Goal: Transaction & Acquisition: Purchase product/service

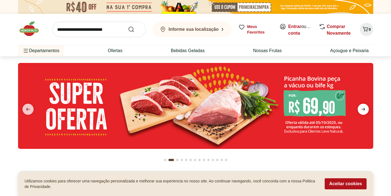
click at [364, 108] on icon "next" at bounding box center [363, 109] width 7 height 7
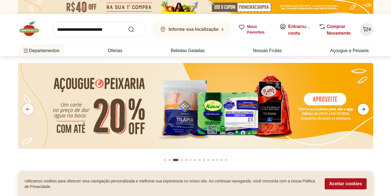
click at [364, 108] on icon "next" at bounding box center [363, 109] width 7 height 7
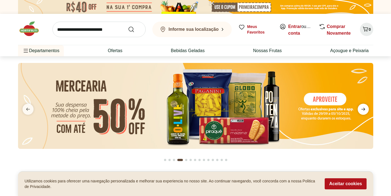
click at [364, 108] on icon "next" at bounding box center [363, 109] width 7 height 7
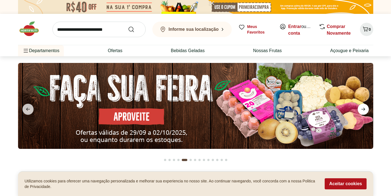
click at [364, 108] on icon "next" at bounding box center [363, 109] width 7 height 7
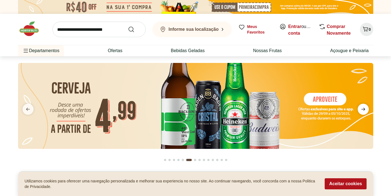
click at [364, 108] on icon "next" at bounding box center [363, 109] width 7 height 7
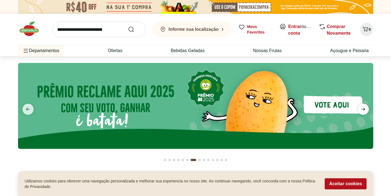
click at [364, 108] on icon "next" at bounding box center [363, 109] width 7 height 7
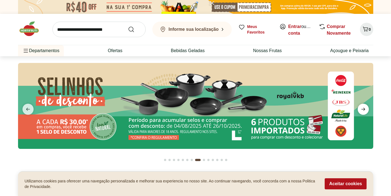
click at [364, 108] on icon "next" at bounding box center [363, 109] width 7 height 7
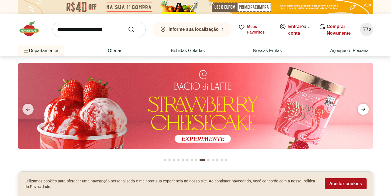
click at [364, 108] on icon "next" at bounding box center [363, 109] width 7 height 7
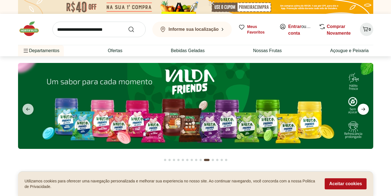
click at [364, 108] on icon "next" at bounding box center [363, 109] width 7 height 7
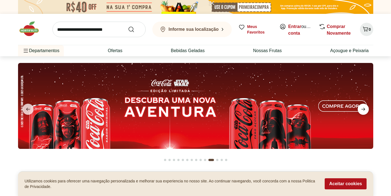
click at [364, 108] on icon "next" at bounding box center [363, 109] width 7 height 7
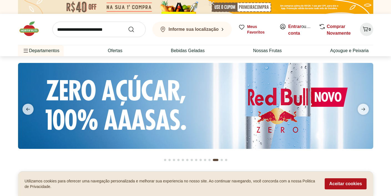
click at [83, 31] on input "search" at bounding box center [98, 30] width 93 height 16
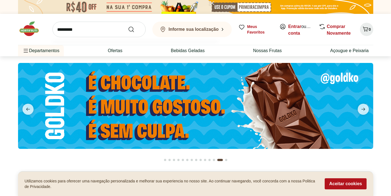
type input "*********"
click at [128, 26] on button "Submit Search" at bounding box center [134, 29] width 13 height 7
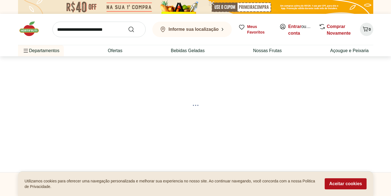
select select "**********"
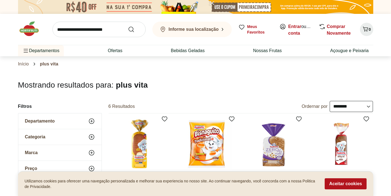
click at [98, 31] on input "search" at bounding box center [98, 30] width 93 height 16
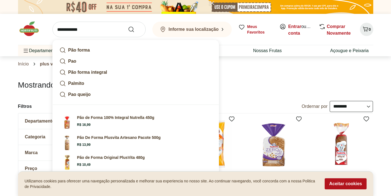
type input "**********"
click at [128, 26] on button "Submit Search" at bounding box center [134, 29] width 13 height 7
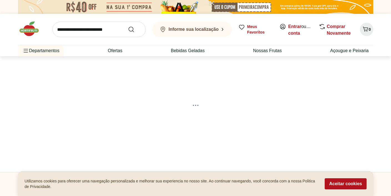
select select "**********"
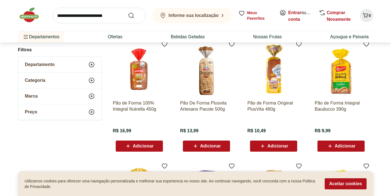
scroll to position [79, 0]
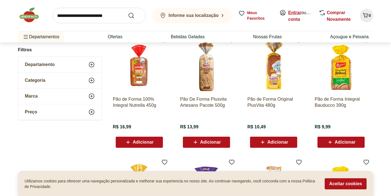
click at [294, 12] on link "Entrar" at bounding box center [294, 12] width 13 height 5
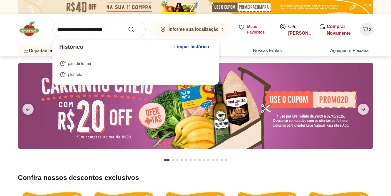
click at [118, 31] on input "search" at bounding box center [98, 30] width 93 height 16
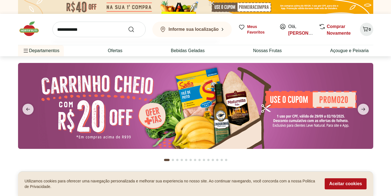
type input "**********"
click at [128, 26] on button "Submit Search" at bounding box center [134, 29] width 13 height 7
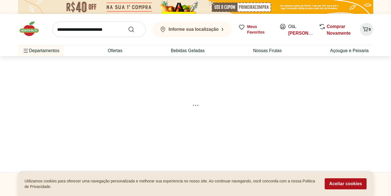
select select "**********"
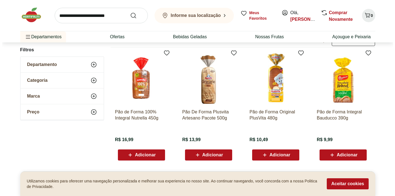
scroll to position [71, 0]
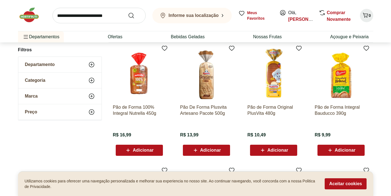
click at [123, 151] on div "Adicionar" at bounding box center [139, 150] width 38 height 10
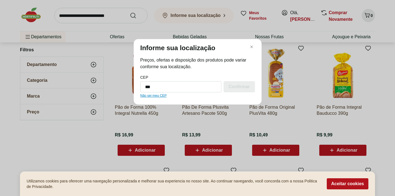
type input "*********"
click at [232, 89] on div "Confirmar" at bounding box center [239, 86] width 31 height 11
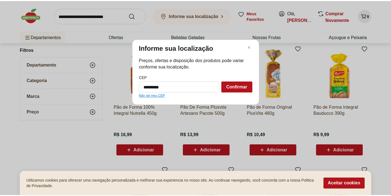
scroll to position [14, 0]
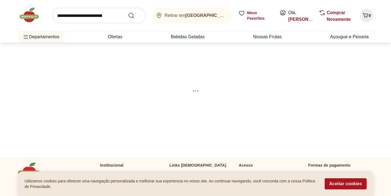
select select "**********"
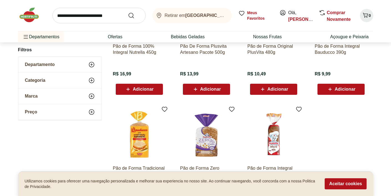
scroll to position [58, 0]
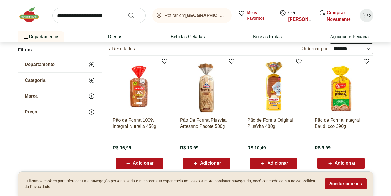
click at [146, 161] on span "Adicionar" at bounding box center [143, 163] width 21 height 4
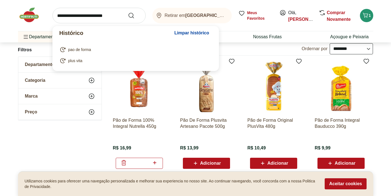
click at [94, 17] on input "search" at bounding box center [98, 16] width 93 height 16
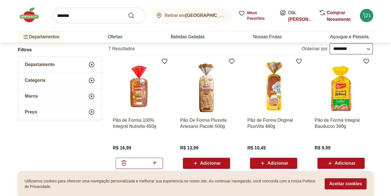
type input "*******"
click at [128, 12] on button "Submit Search" at bounding box center [134, 15] width 13 height 7
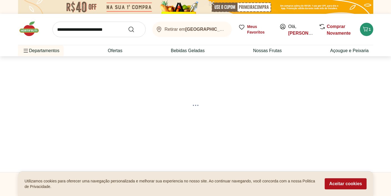
select select "**********"
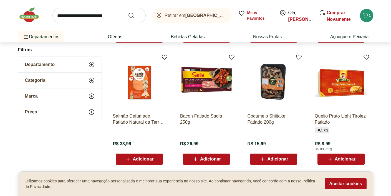
scroll to position [365, 0]
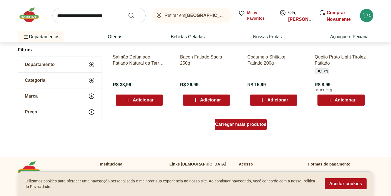
click at [233, 126] on span "Carregar mais produtos" at bounding box center [240, 124] width 51 height 4
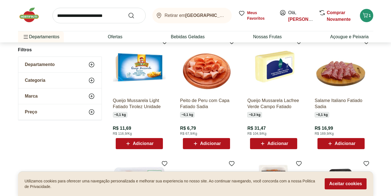
scroll to position [440, 0]
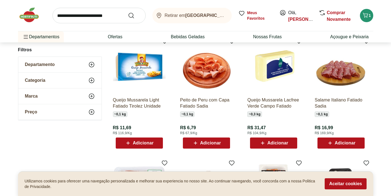
click at [277, 144] on span "Adicionar" at bounding box center [277, 143] width 21 height 4
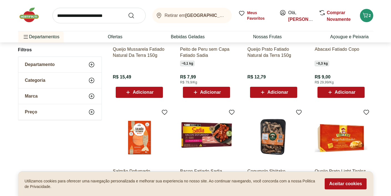
scroll to position [0, 0]
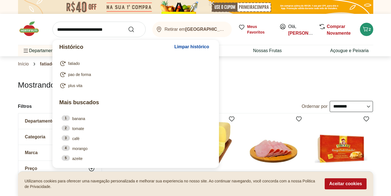
click at [105, 29] on input "search" at bounding box center [98, 30] width 93 height 16
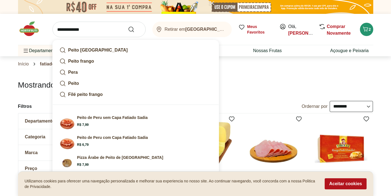
type input "**********"
click at [131, 28] on icon "Submit Search" at bounding box center [131, 29] width 7 height 7
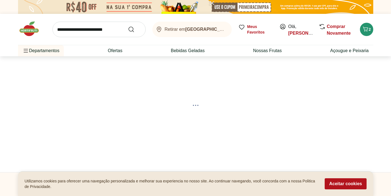
select select "**********"
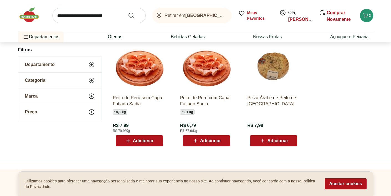
scroll to position [84, 0]
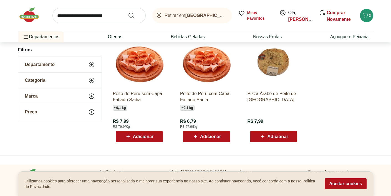
click at [134, 135] on span "Adicionar" at bounding box center [143, 137] width 21 height 4
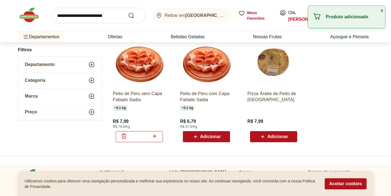
click at [155, 135] on icon at bounding box center [154, 136] width 7 height 7
click at [155, 136] on icon at bounding box center [154, 136] width 3 height 3
click at [120, 135] on icon at bounding box center [123, 136] width 7 height 7
type input "*"
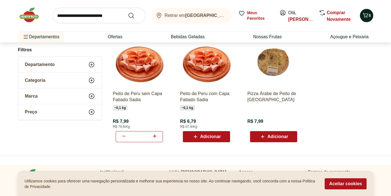
click at [368, 16] on icon "Carrinho" at bounding box center [365, 15] width 7 height 7
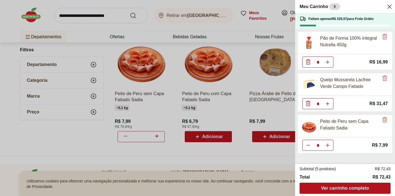
click at [239, 147] on div "Meu Carrinho 5 Faltam apenas R$ 326,57 para Frete Grátis Pão de Forma 100% Inte…" at bounding box center [197, 98] width 395 height 196
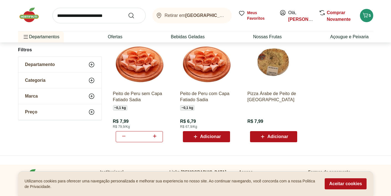
click at [92, 16] on input "search" at bounding box center [98, 16] width 93 height 16
type input "****"
click at [128, 12] on button "Submit Search" at bounding box center [134, 15] width 13 height 7
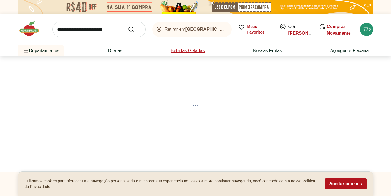
select select "**********"
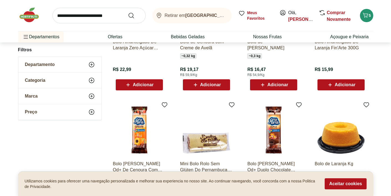
scroll to position [288, 0]
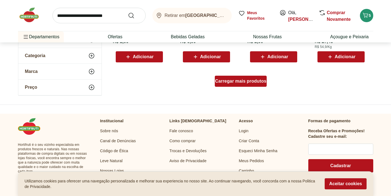
click at [237, 83] on span "Carregar mais produtos" at bounding box center [240, 81] width 51 height 4
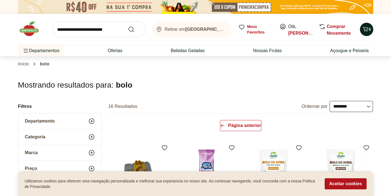
click at [367, 31] on icon "Carrinho" at bounding box center [365, 29] width 5 height 5
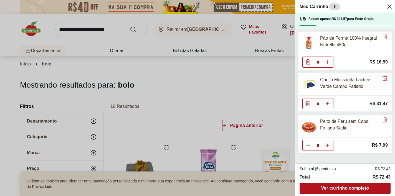
click at [163, 47] on div "Meu Carrinho 5 Faltam apenas R$ 326,57 para Frete Grátis Pão de Forma 100% Inte…" at bounding box center [197, 98] width 395 height 196
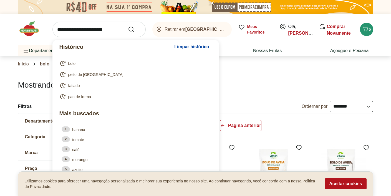
click at [94, 30] on input "search" at bounding box center [98, 30] width 93 height 16
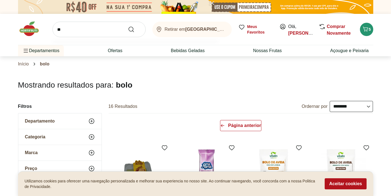
type input "*"
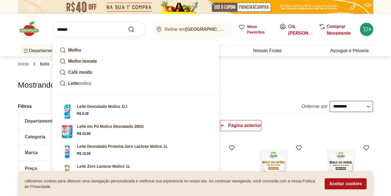
type input "******"
click at [130, 29] on icon "Submit Search" at bounding box center [131, 29] width 7 height 7
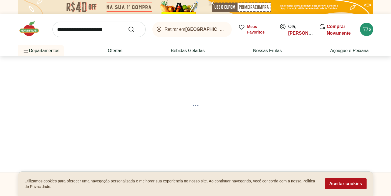
select select "**********"
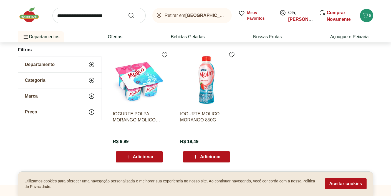
scroll to position [186, 0]
click at [134, 156] on span "Adicionar" at bounding box center [143, 157] width 21 height 4
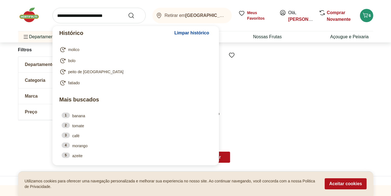
click at [87, 17] on input "search" at bounding box center [98, 16] width 93 height 16
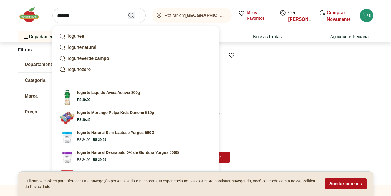
type input "*******"
click at [130, 16] on icon "Submit Search" at bounding box center [131, 15] width 7 height 7
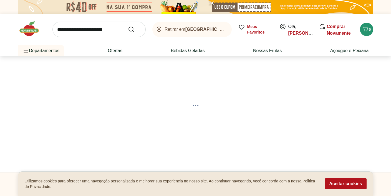
select select "**********"
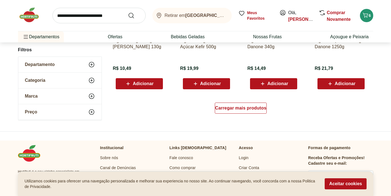
scroll to position [382, 0]
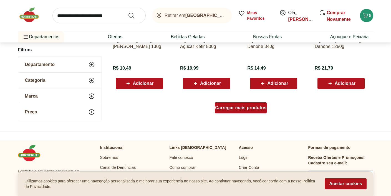
click at [244, 109] on span "Carregar mais produtos" at bounding box center [240, 108] width 51 height 4
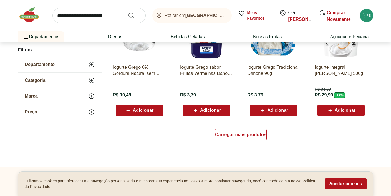
scroll to position [727, 0]
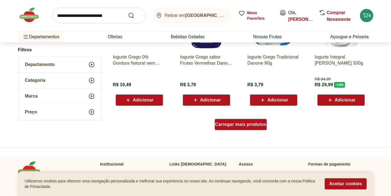
click at [245, 125] on span "Carregar mais produtos" at bounding box center [240, 124] width 51 height 4
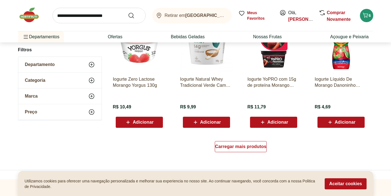
scroll to position [1085, 0]
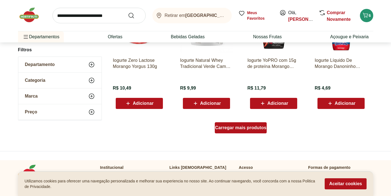
click at [245, 128] on span "Carregar mais produtos" at bounding box center [240, 128] width 51 height 4
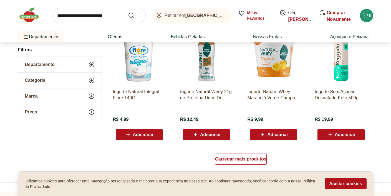
scroll to position [1420, 0]
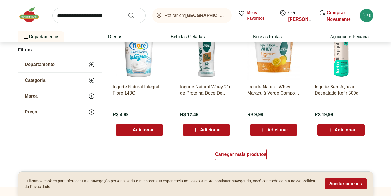
click at [276, 131] on span "Adicionar" at bounding box center [277, 130] width 21 height 4
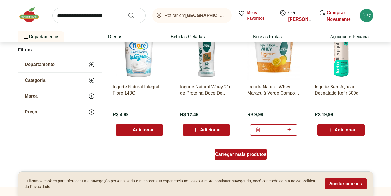
click at [239, 155] on span "Carregar mais produtos" at bounding box center [240, 154] width 51 height 4
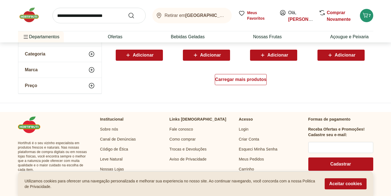
scroll to position [1867, 0]
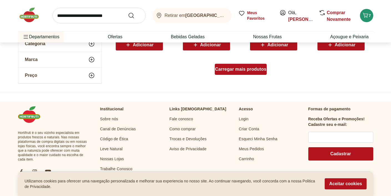
click at [240, 72] on div "Carregar mais produtos" at bounding box center [241, 69] width 52 height 11
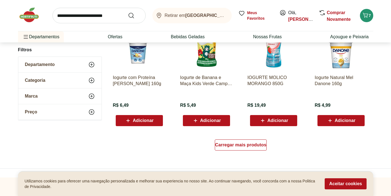
scroll to position [2154, 0]
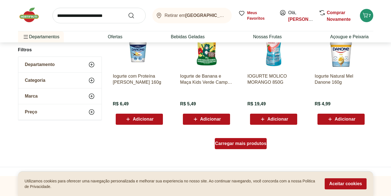
click at [246, 143] on span "Carregar mais produtos" at bounding box center [240, 143] width 51 height 4
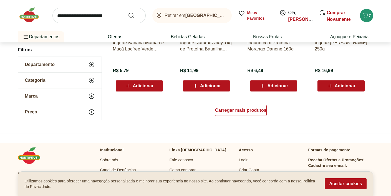
scroll to position [2550, 0]
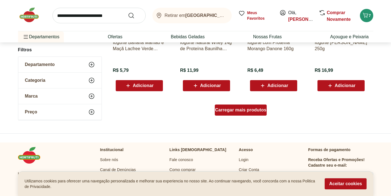
click at [243, 112] on span "Carregar mais produtos" at bounding box center [240, 110] width 51 height 4
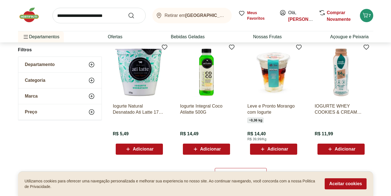
scroll to position [2882, 0]
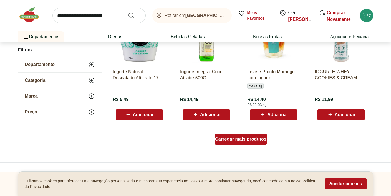
click at [243, 139] on span "Carregar mais produtos" at bounding box center [240, 139] width 51 height 4
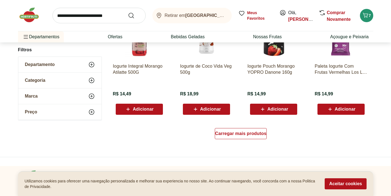
scroll to position [3257, 0]
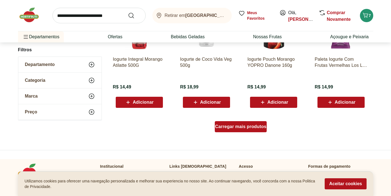
click at [238, 128] on span "Carregar mais produtos" at bounding box center [240, 127] width 51 height 4
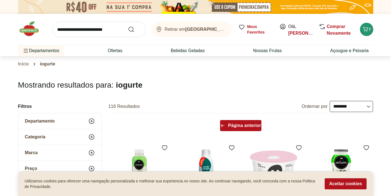
click at [243, 126] on span "Página anterior" at bounding box center [244, 125] width 33 height 4
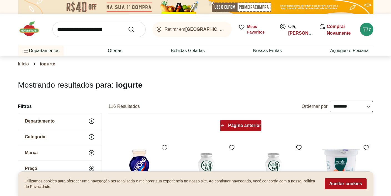
click at [244, 124] on span "Página anterior" at bounding box center [244, 125] width 33 height 4
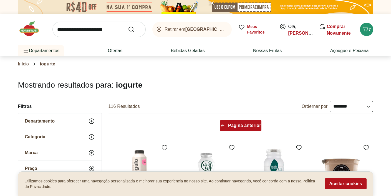
click at [241, 127] on span "Página anterior" at bounding box center [244, 125] width 33 height 4
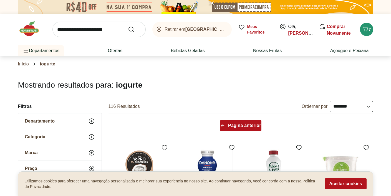
click at [241, 127] on span "Página anterior" at bounding box center [244, 125] width 33 height 4
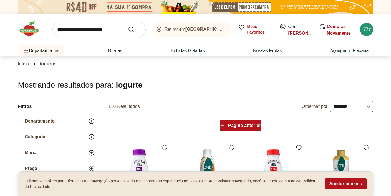
click at [241, 127] on span "Página anterior" at bounding box center [244, 125] width 33 height 4
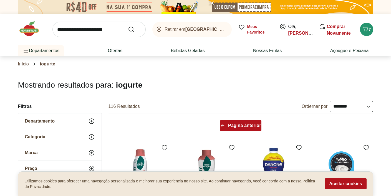
click at [241, 127] on span "Página anterior" at bounding box center [244, 125] width 33 height 4
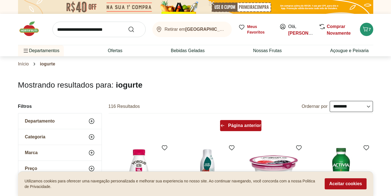
click at [241, 124] on span "Página anterior" at bounding box center [244, 125] width 33 height 4
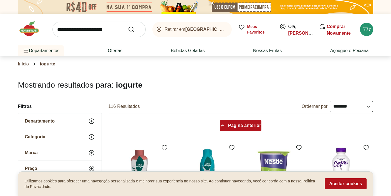
click at [242, 125] on span "Página anterior" at bounding box center [244, 125] width 33 height 4
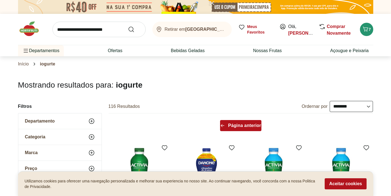
click at [242, 125] on span "Página anterior" at bounding box center [244, 125] width 33 height 4
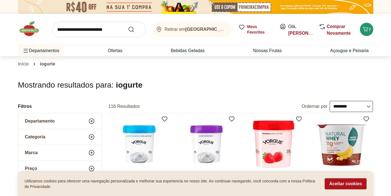
click at [100, 27] on input "search" at bounding box center [98, 30] width 93 height 16
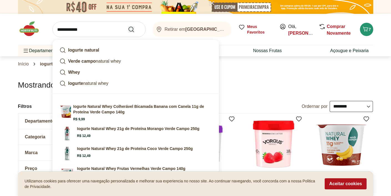
type input "**********"
click at [130, 31] on use "Submit Search" at bounding box center [131, 29] width 7 height 7
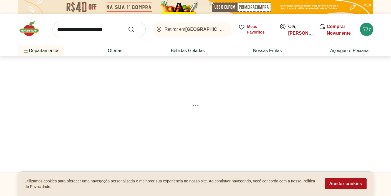
select select "**********"
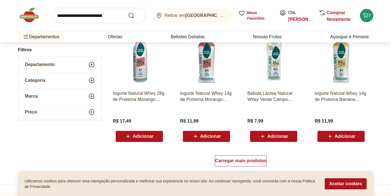
scroll to position [328, 0]
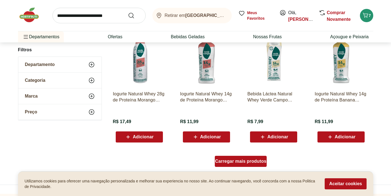
click at [235, 161] on span "Carregar mais produtos" at bounding box center [240, 161] width 51 height 4
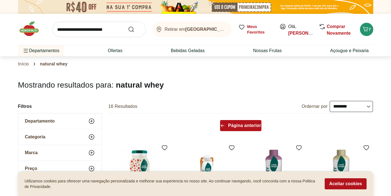
click at [244, 129] on div "Página anterior" at bounding box center [240, 125] width 41 height 11
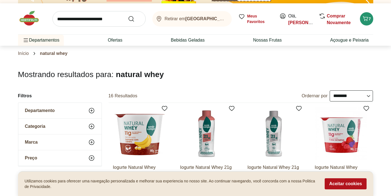
scroll to position [11, 0]
click at [336, 144] on img at bounding box center [341, 133] width 53 height 53
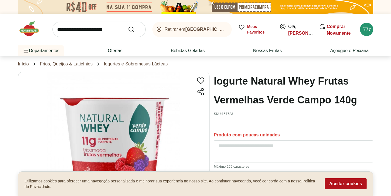
select select "**********"
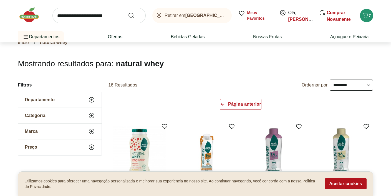
scroll to position [18, 0]
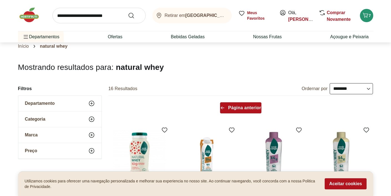
click at [249, 106] on span "Página anterior" at bounding box center [244, 108] width 33 height 4
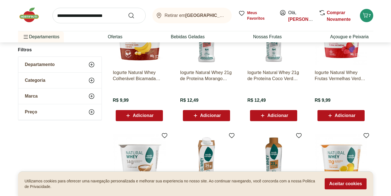
scroll to position [105, 0]
click at [136, 54] on img at bounding box center [139, 38] width 53 height 53
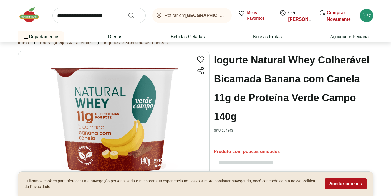
scroll to position [104, 0]
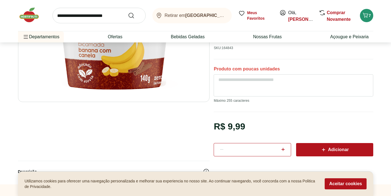
click at [324, 150] on icon at bounding box center [323, 149] width 7 height 7
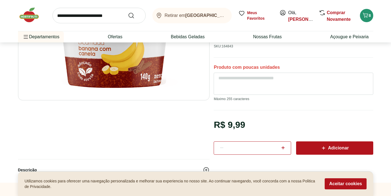
select select "**********"
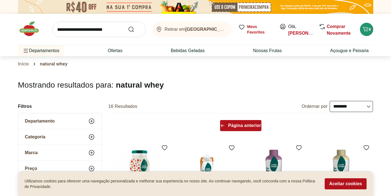
click at [242, 126] on span "Página anterior" at bounding box center [244, 125] width 33 height 4
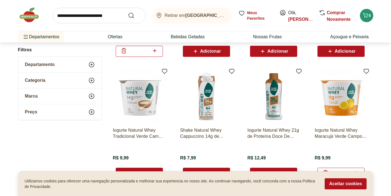
scroll to position [172, 0]
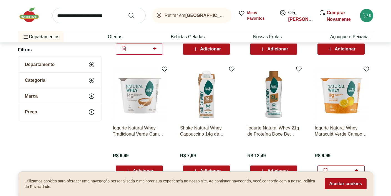
click at [336, 96] on img at bounding box center [341, 94] width 53 height 53
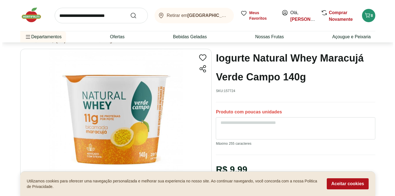
scroll to position [52, 0]
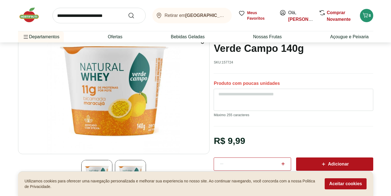
click at [283, 163] on icon at bounding box center [282, 163] width 3 height 3
type input "*"
click at [331, 164] on span "Adicionar" at bounding box center [334, 164] width 29 height 7
click at [369, 16] on span "10" at bounding box center [370, 15] width 4 height 4
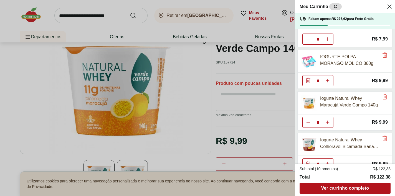
scroll to position [117, 0]
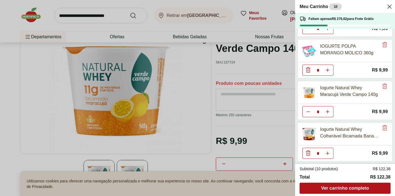
click at [306, 110] on icon "Diminuir Quantidade" at bounding box center [308, 112] width 4 height 4
type input "*"
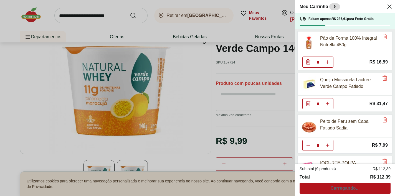
scroll to position [117, 0]
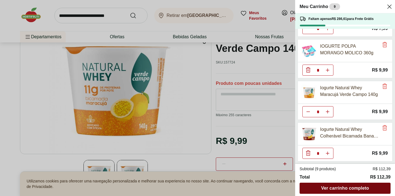
click at [359, 187] on span "Ver carrinho completo" at bounding box center [345, 188] width 48 height 4
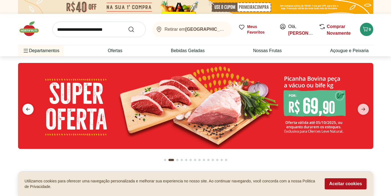
click at [24, 107] on span "previous" at bounding box center [27, 109] width 11 height 11
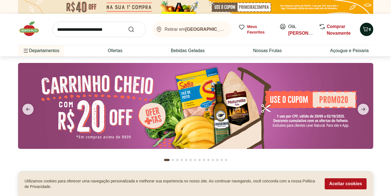
click at [366, 30] on icon "Carrinho" at bounding box center [365, 29] width 5 height 5
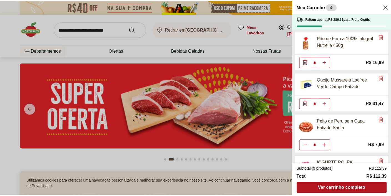
scroll to position [117, 0]
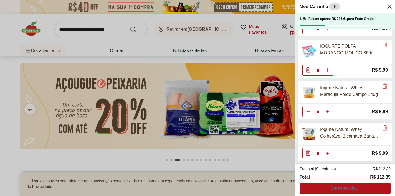
click at [340, 188] on div "Subtotal (9 produtos) R$ 112,39 Total R$ 112,39 Carregando..." at bounding box center [345, 180] width 91 height 28
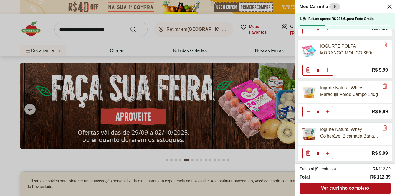
drag, startPoint x: 91, startPoint y: 27, endPoint x: 94, endPoint y: 30, distance: 3.6
click at [91, 27] on div "Meu Carrinho 9 Faltam apenas R$ 286,61 para Frete Grátis Pão de Forma 100% Inte…" at bounding box center [197, 98] width 395 height 196
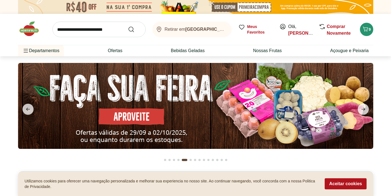
click at [96, 28] on input "search" at bounding box center [98, 30] width 93 height 16
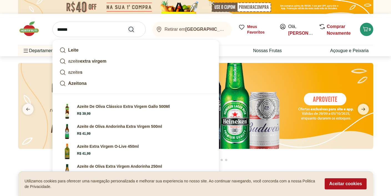
type input "******"
click at [131, 29] on icon "Submit Search" at bounding box center [131, 29] width 7 height 7
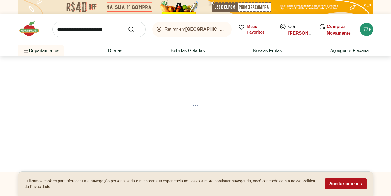
select select "**********"
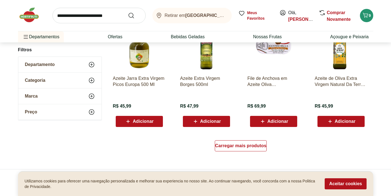
scroll to position [345, 0]
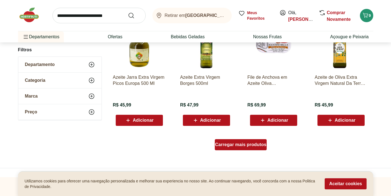
click at [244, 145] on span "Carregar mais produtos" at bounding box center [240, 145] width 51 height 4
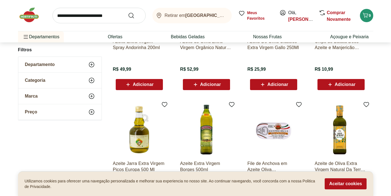
scroll to position [0, 0]
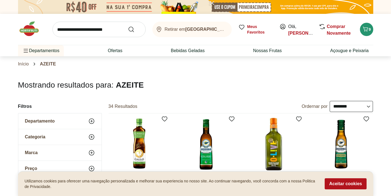
click at [361, 105] on select "**********" at bounding box center [351, 106] width 43 height 11
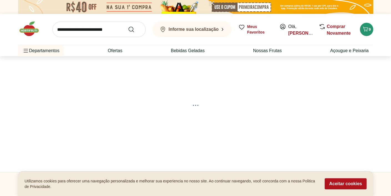
select select "*********"
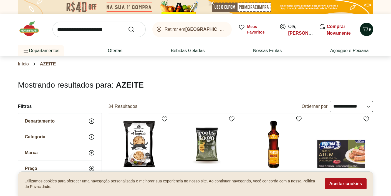
click at [364, 27] on icon "Carrinho" at bounding box center [365, 29] width 5 height 5
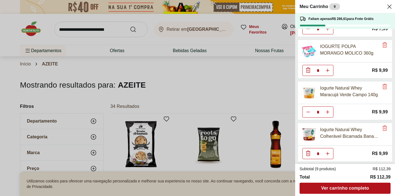
scroll to position [117, 0]
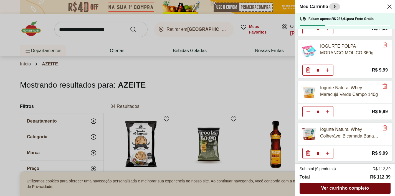
click at [323, 187] on span "Ver carrinho completo" at bounding box center [345, 188] width 48 height 4
